Goal: Find specific page/section

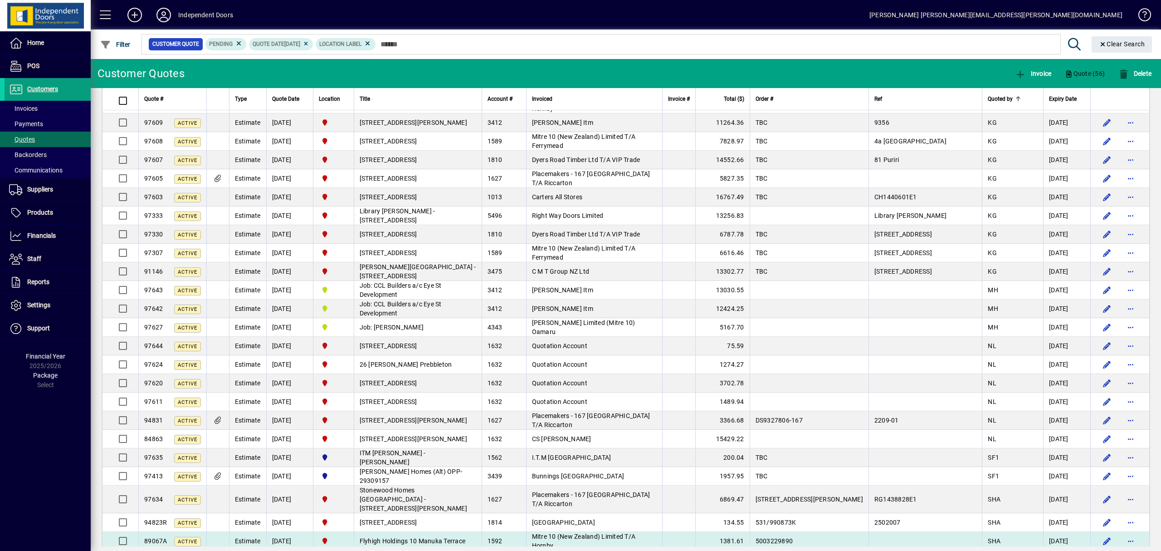
scroll to position [637, 0]
